Goal: Task Accomplishment & Management: Use online tool/utility

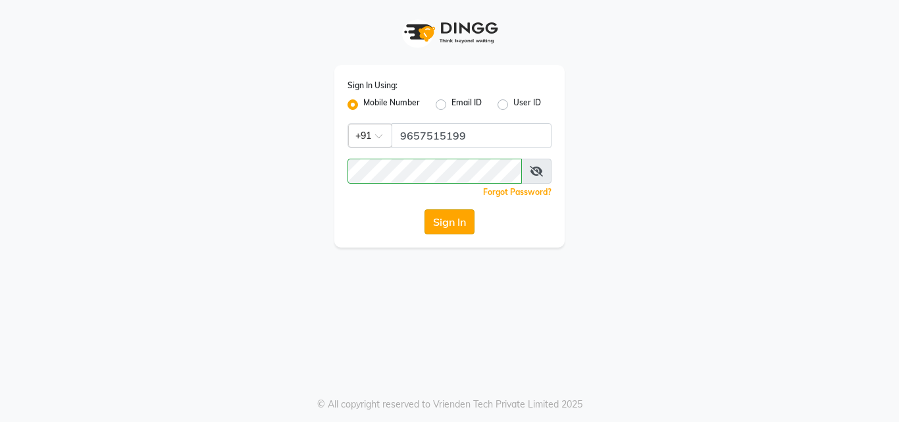
click at [457, 215] on button "Sign In" at bounding box center [450, 221] width 50 height 25
click at [453, 217] on button "Sign In" at bounding box center [450, 221] width 50 height 25
click at [450, 212] on button "Sign In" at bounding box center [450, 221] width 50 height 25
click at [448, 219] on button "Sign In" at bounding box center [450, 221] width 50 height 25
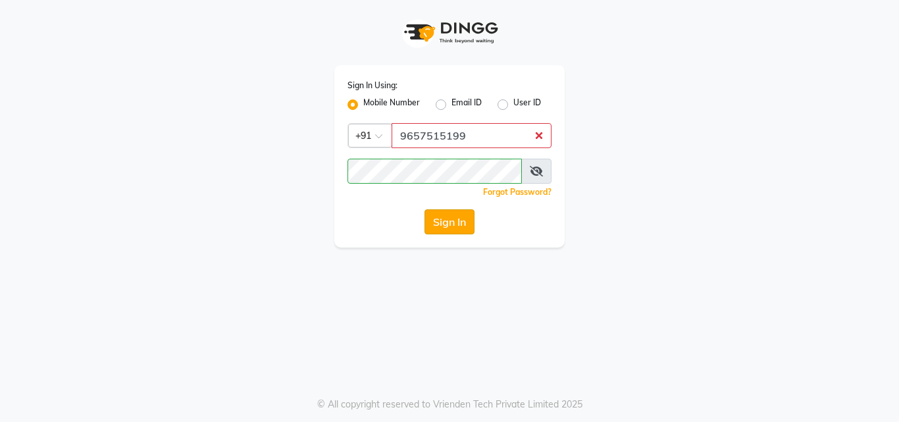
click at [448, 219] on button "Sign In" at bounding box center [450, 221] width 50 height 25
click at [449, 213] on button "Sign In" at bounding box center [450, 221] width 50 height 25
click at [455, 214] on button "Sign In" at bounding box center [450, 221] width 50 height 25
